Goal: Transaction & Acquisition: Purchase product/service

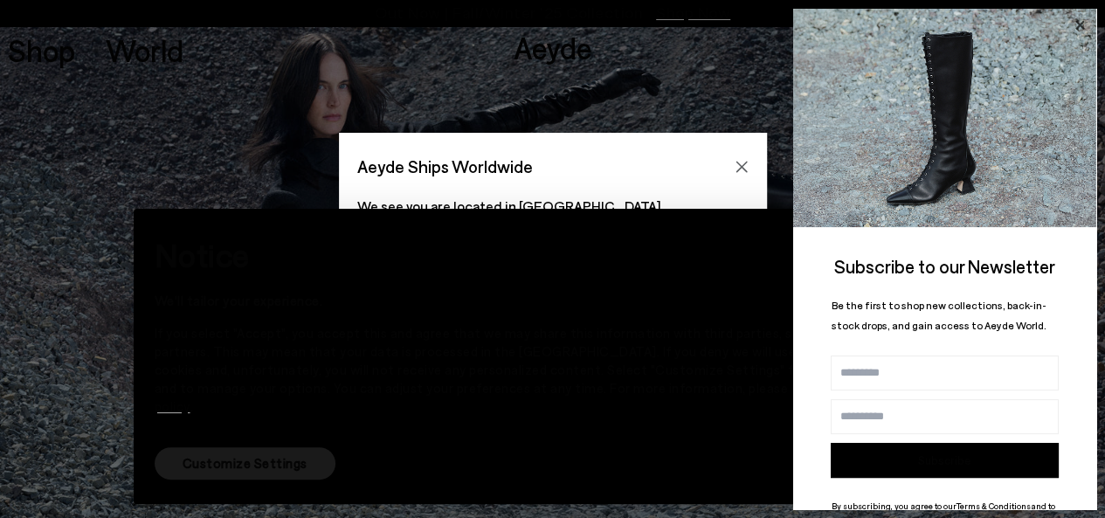
click at [1079, 21] on icon at bounding box center [1079, 25] width 23 height 23
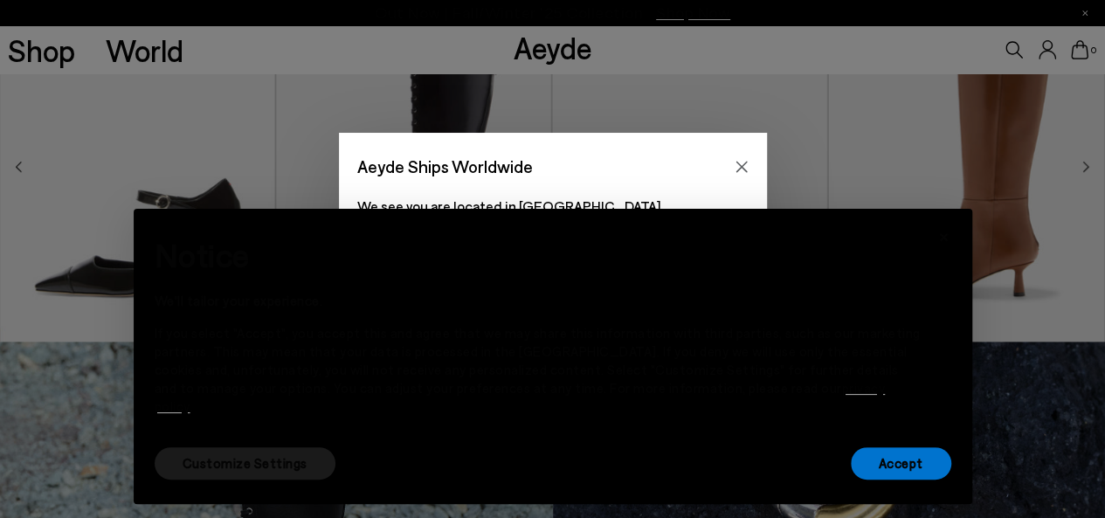
scroll to position [524, 0]
click at [745, 162] on icon "Close" at bounding box center [740, 166] width 11 height 11
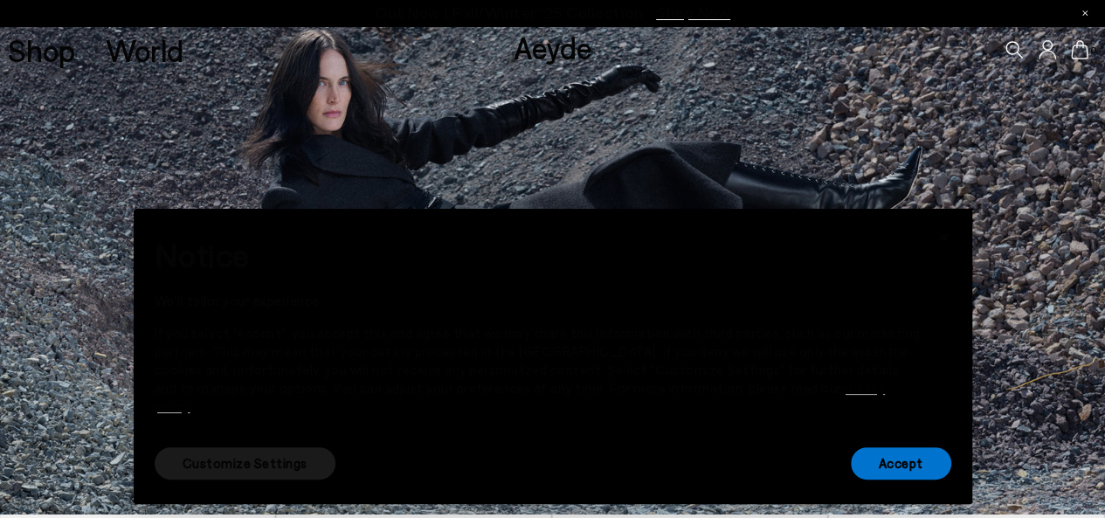
scroll to position [0, 0]
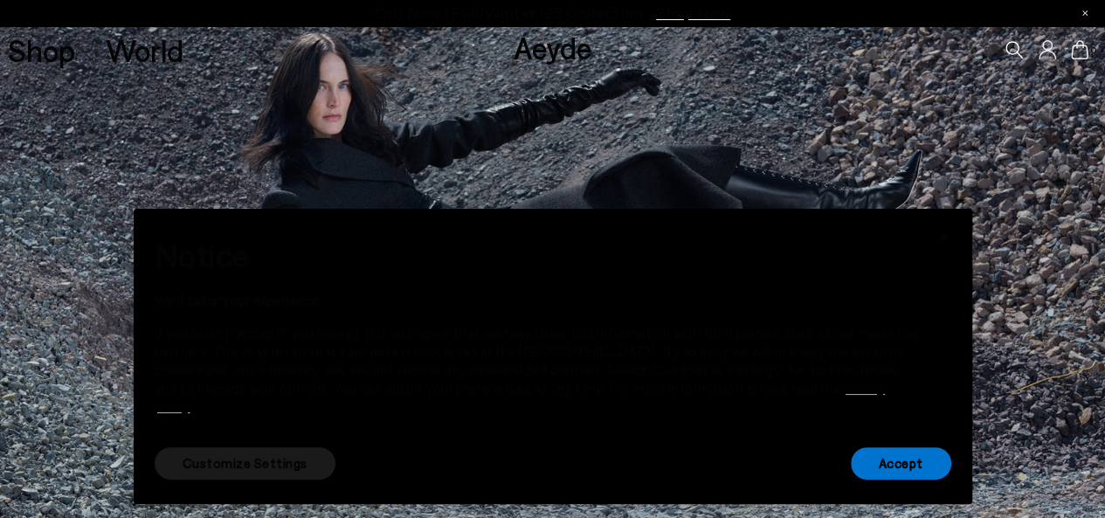
click at [795, 459] on div "Customize Settings Accept" at bounding box center [553, 463] width 796 height 39
click at [220, 469] on font "Customize Settings" at bounding box center [245, 463] width 125 height 16
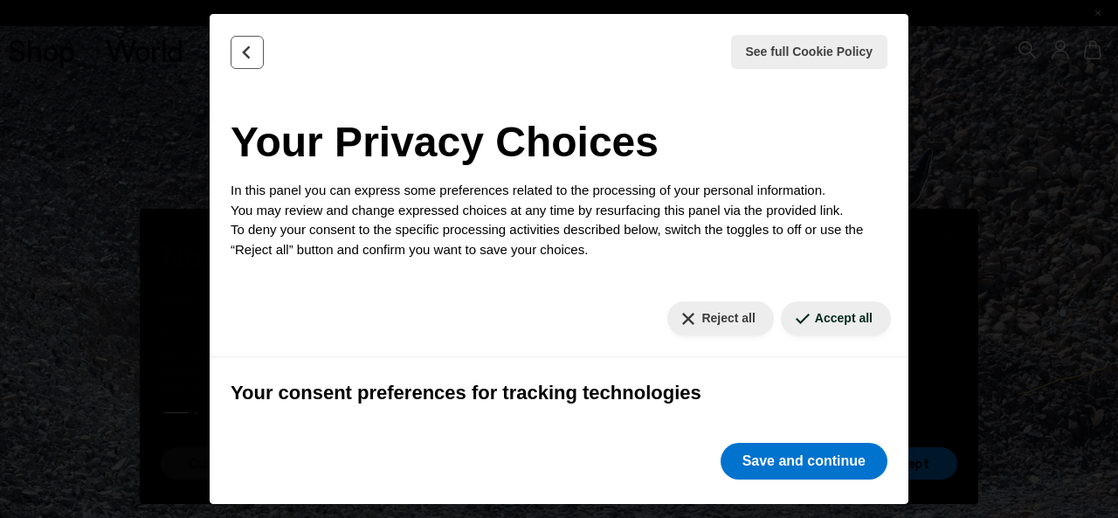
click at [245, 49] on icon "Back" at bounding box center [247, 51] width 6 height 11
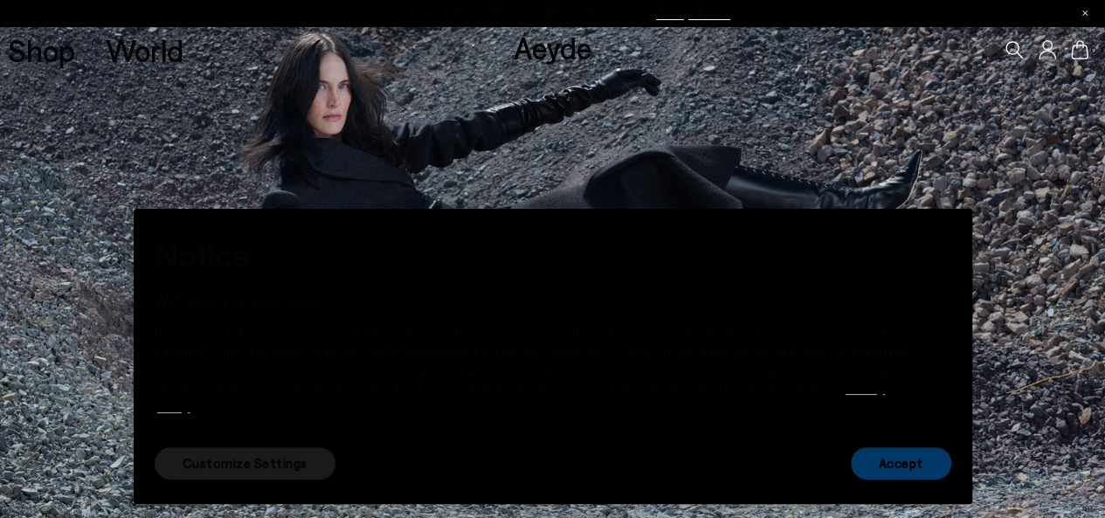
click at [903, 464] on font "Accept" at bounding box center [900, 463] width 45 height 16
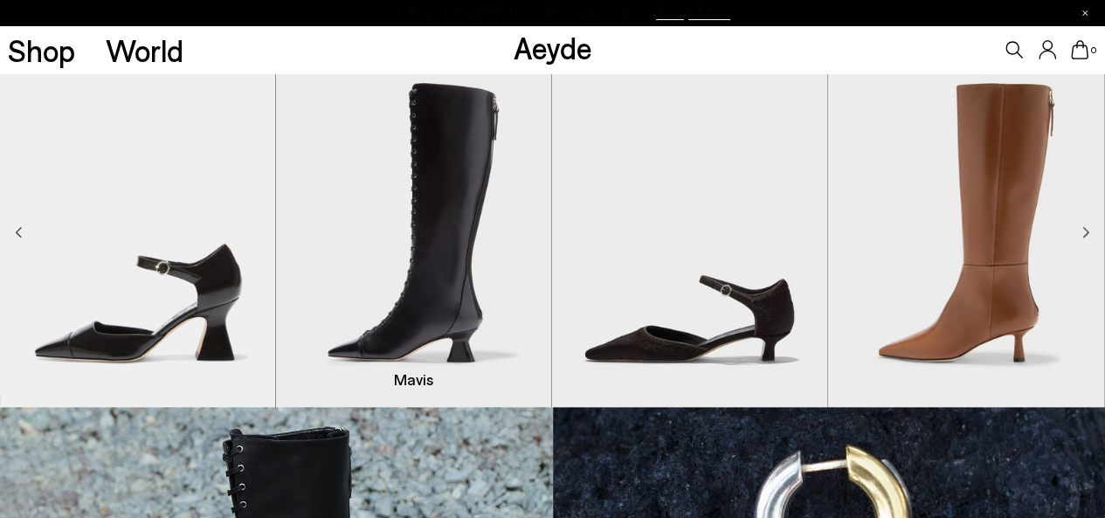
scroll to position [349, 0]
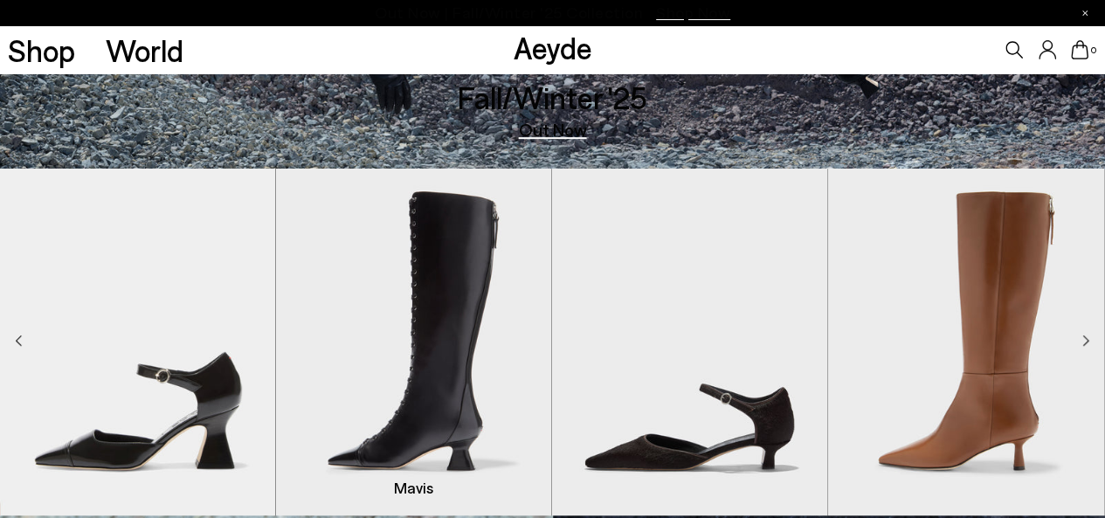
click at [459, 331] on img "2 / 8" at bounding box center [413, 342] width 275 height 347
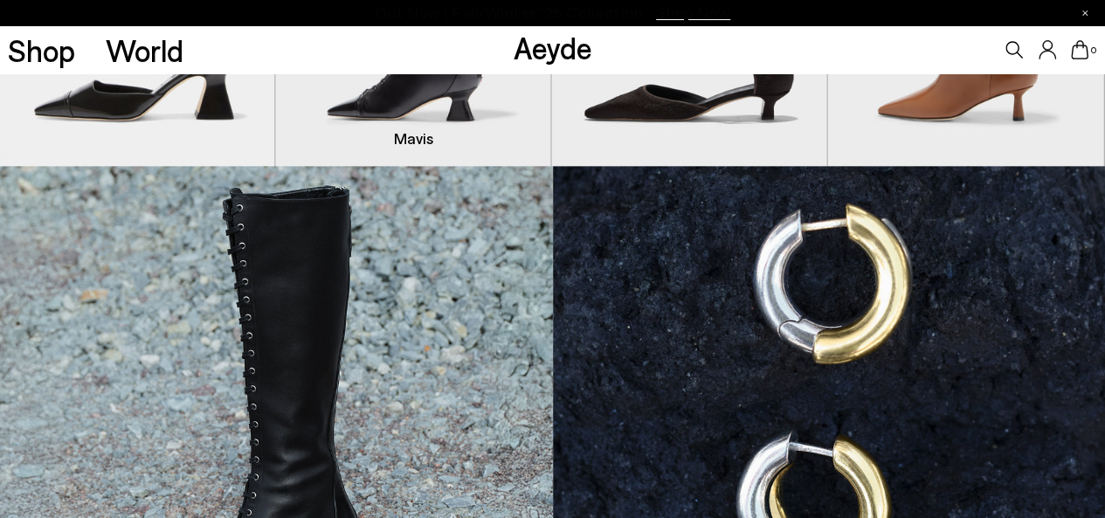
scroll to position [611, 0]
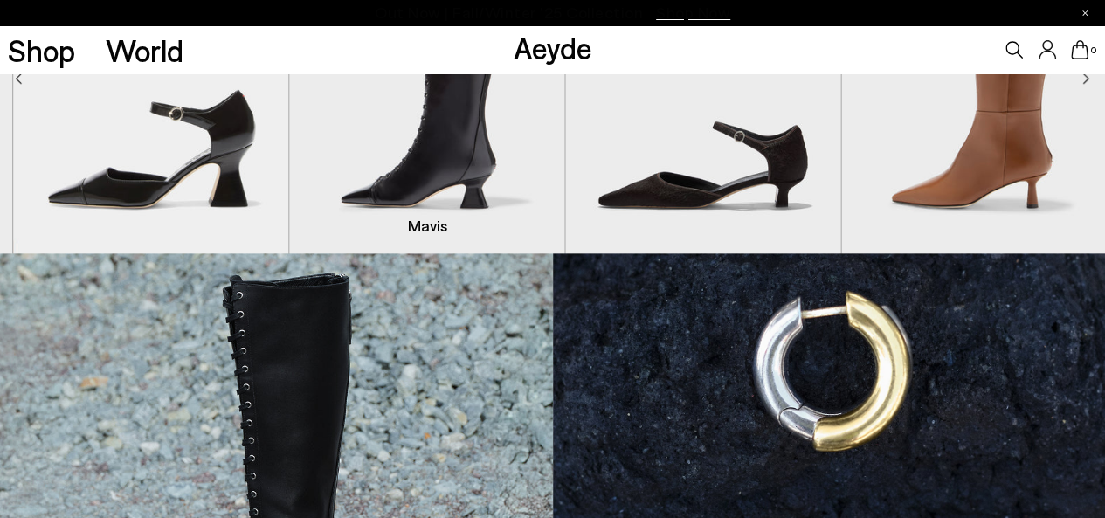
click at [398, 244] on link "[PERSON_NAME] 36 37 38 39 40" at bounding box center [426, 225] width 275 height 39
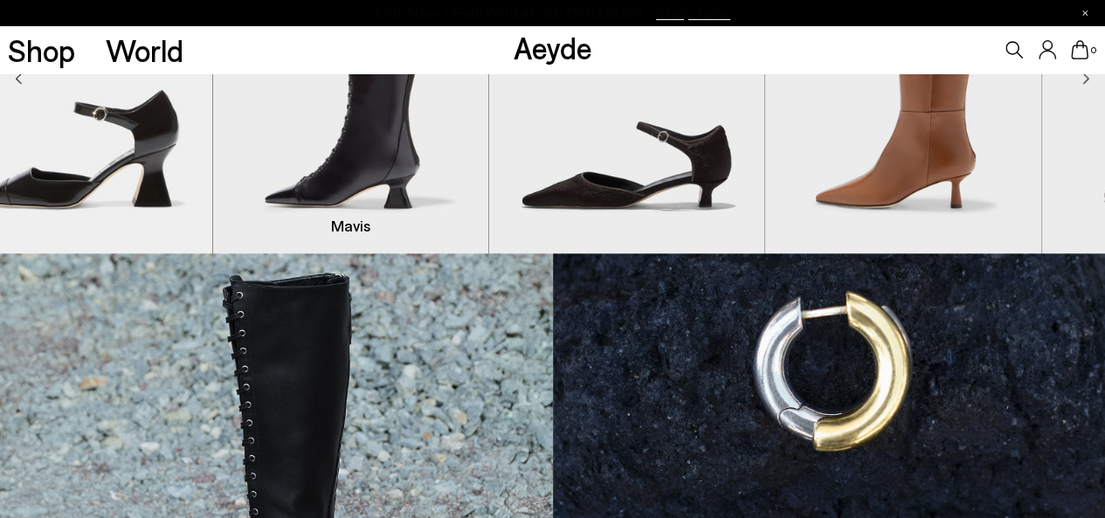
click at [391, 222] on link "[PERSON_NAME] 36 37 38 39 40" at bounding box center [350, 225] width 275 height 39
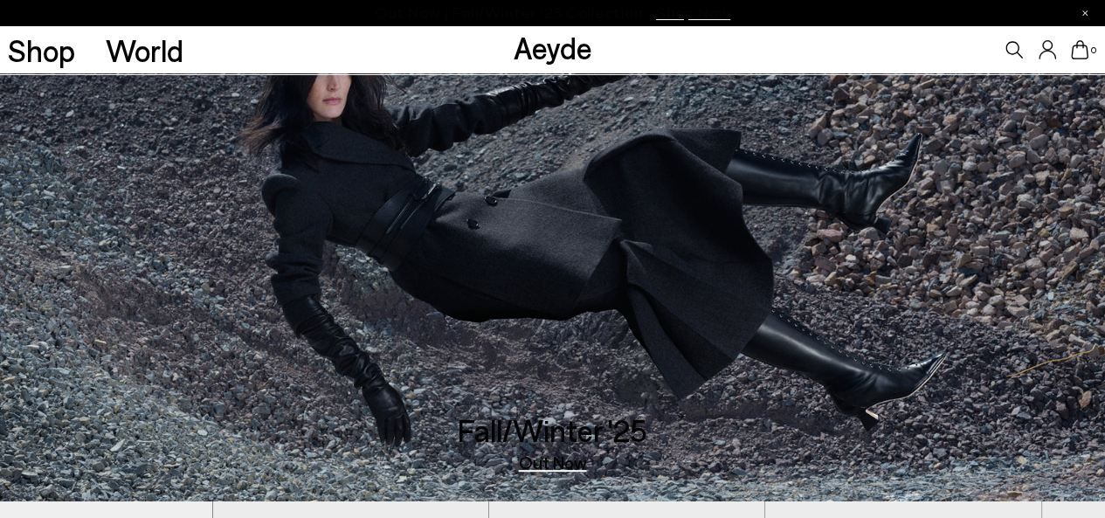
scroll to position [9, 0]
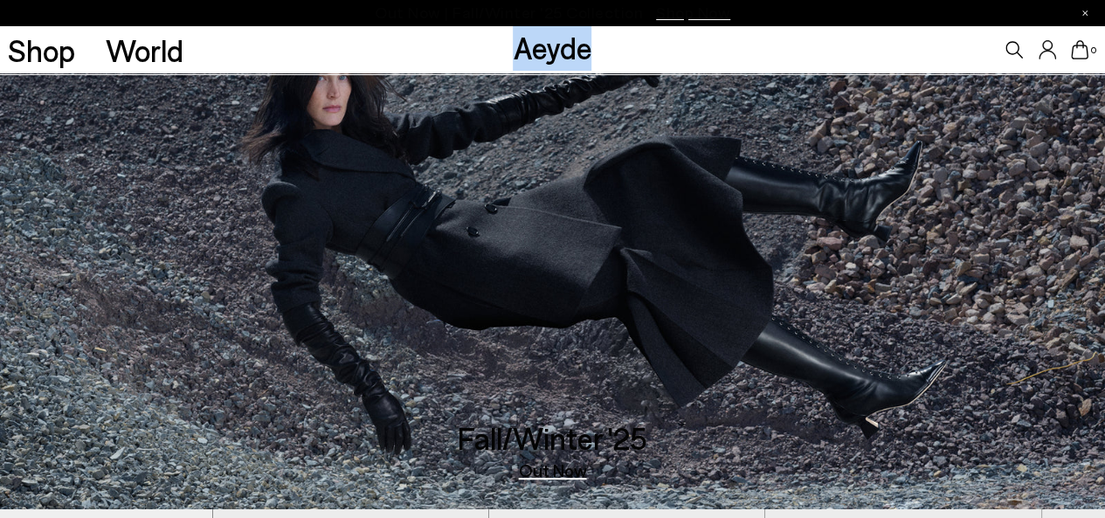
drag, startPoint x: 617, startPoint y: 39, endPoint x: 509, endPoint y: 52, distance: 108.1
click at [508, 52] on div "Shop World Aeyde 0" at bounding box center [552, 49] width 1105 height 47
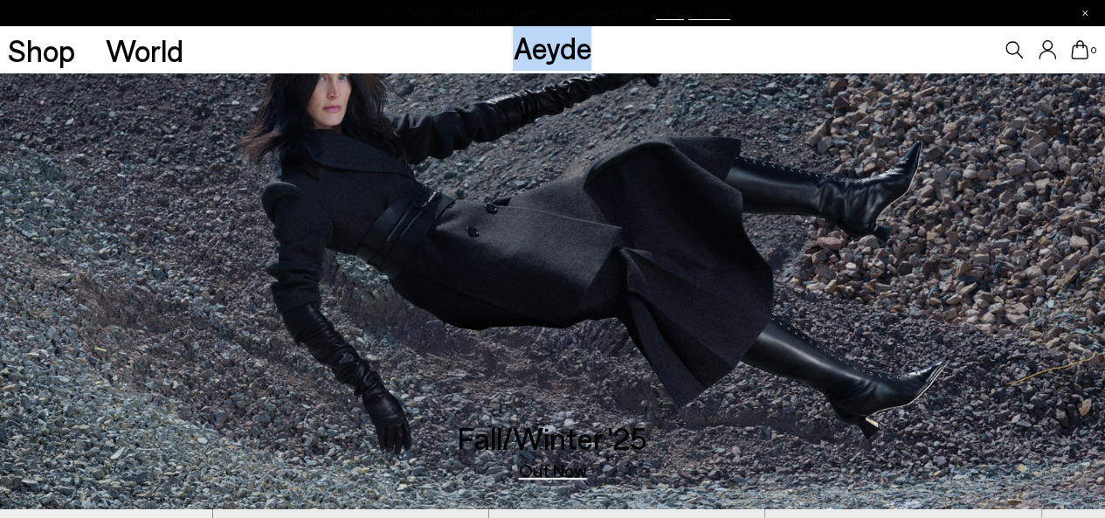
copy font "Aeyde"
